Goal: Task Accomplishment & Management: Use online tool/utility

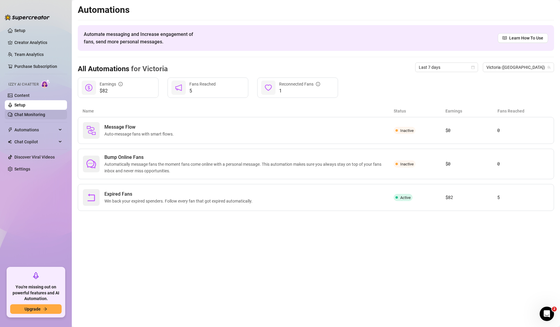
click at [29, 116] on link "Chat Monitoring" at bounding box center [29, 114] width 31 height 5
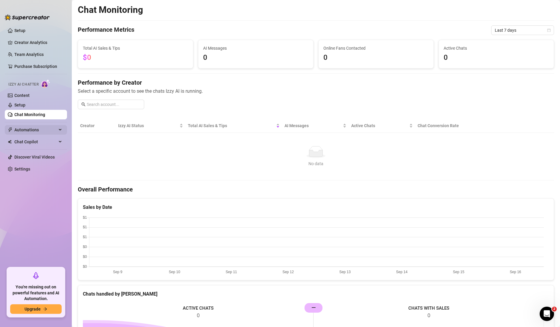
click at [39, 131] on span "Automations" at bounding box center [35, 130] width 42 height 10
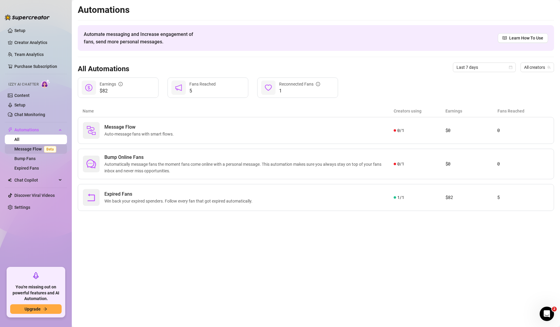
click at [42, 150] on link "Message Flow Beta" at bounding box center [36, 149] width 44 height 5
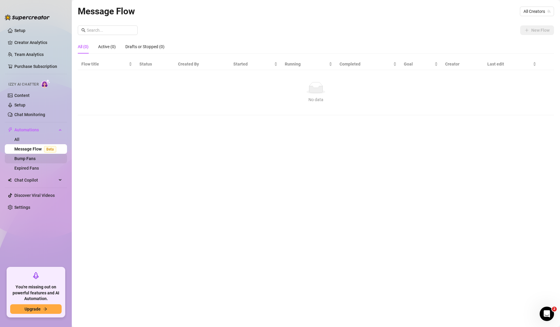
click at [36, 158] on link "Bump Fans" at bounding box center [24, 158] width 21 height 5
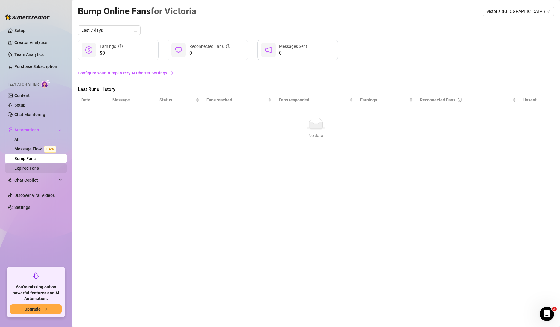
click at [37, 167] on link "Expired Fans" at bounding box center [26, 168] width 25 height 5
